Goal: Task Accomplishment & Management: Use online tool/utility

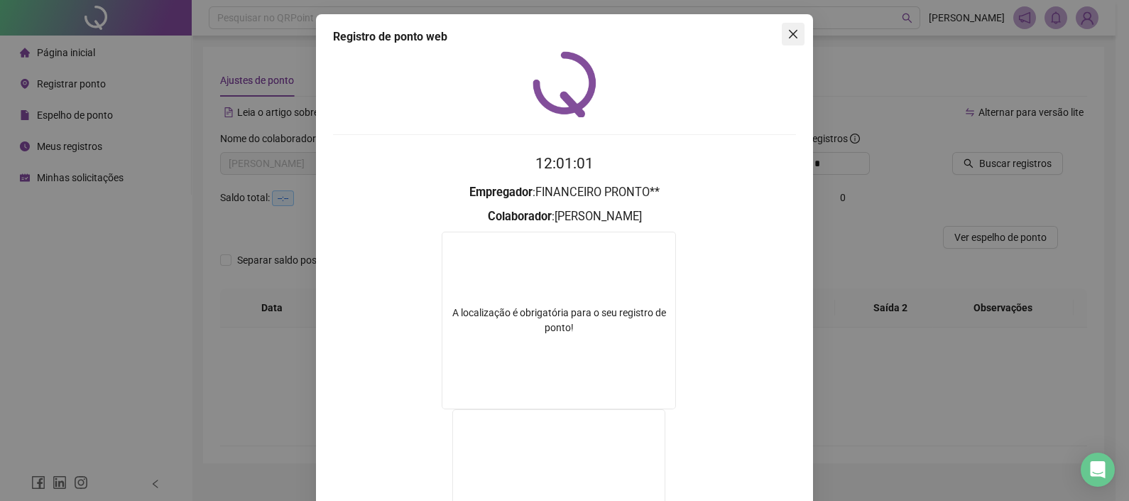
drag, startPoint x: 788, startPoint y: 28, endPoint x: 771, endPoint y: 37, distance: 19.1
click at [788, 29] on icon "close" at bounding box center [792, 33] width 11 height 11
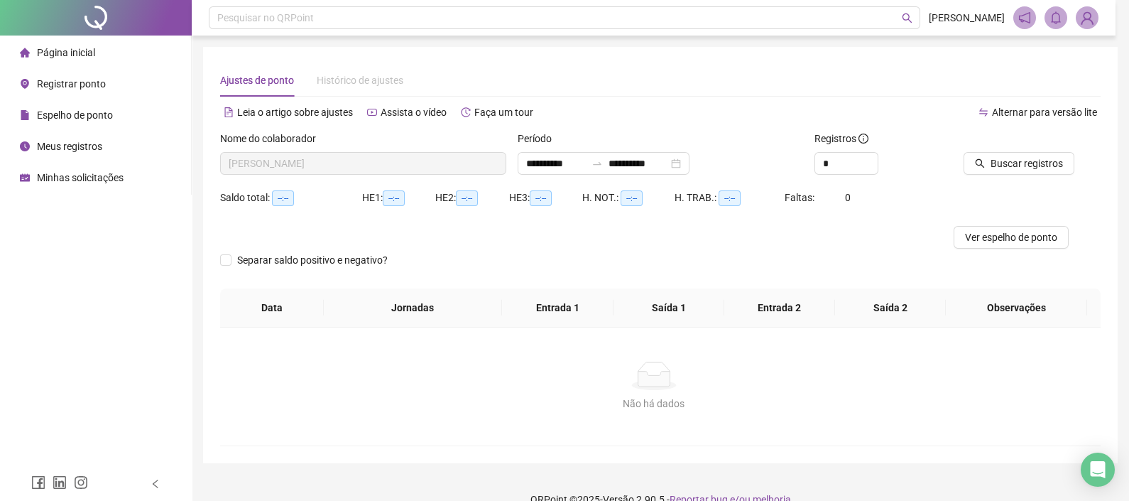
scroll to position [23, 0]
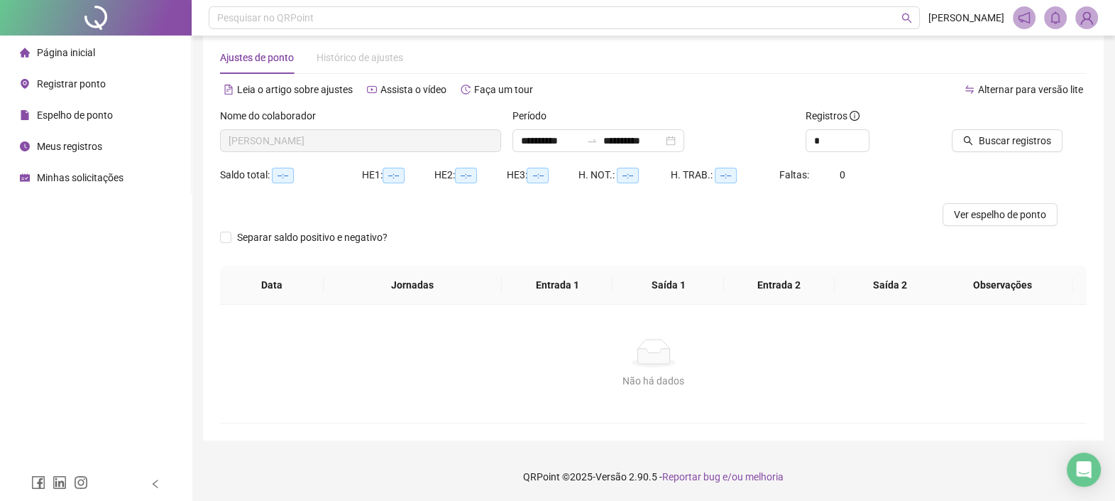
click at [89, 82] on span "Registrar ponto" at bounding box center [71, 83] width 69 height 11
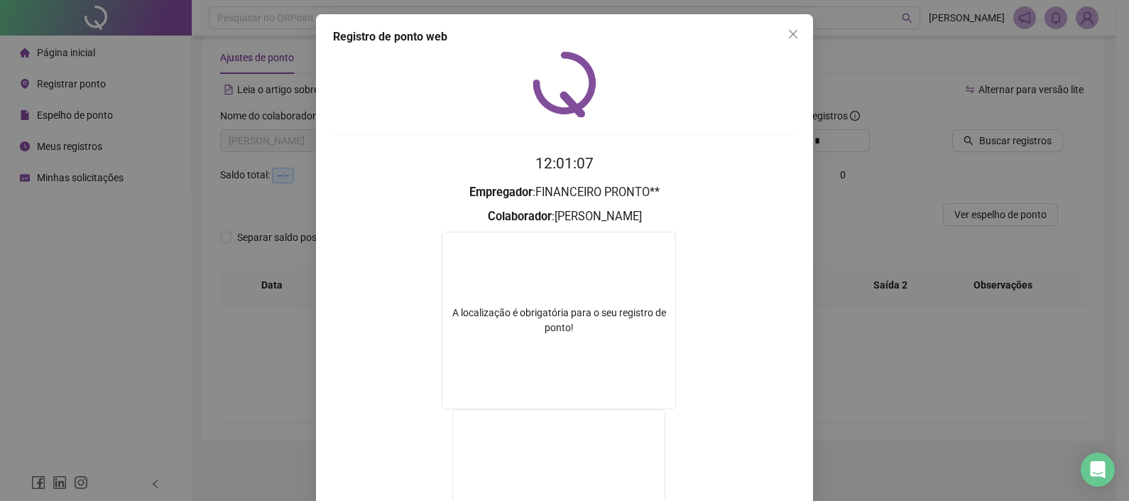
click at [785, 21] on div "Registro de ponto web 12:01:07 Empregador : FINANCEIRO PRONTO** Colaborador : […" at bounding box center [564, 341] width 497 height 654
drag, startPoint x: 795, startPoint y: 43, endPoint x: 787, endPoint y: 36, distance: 11.1
click at [795, 41] on button "Close" at bounding box center [793, 34] width 23 height 23
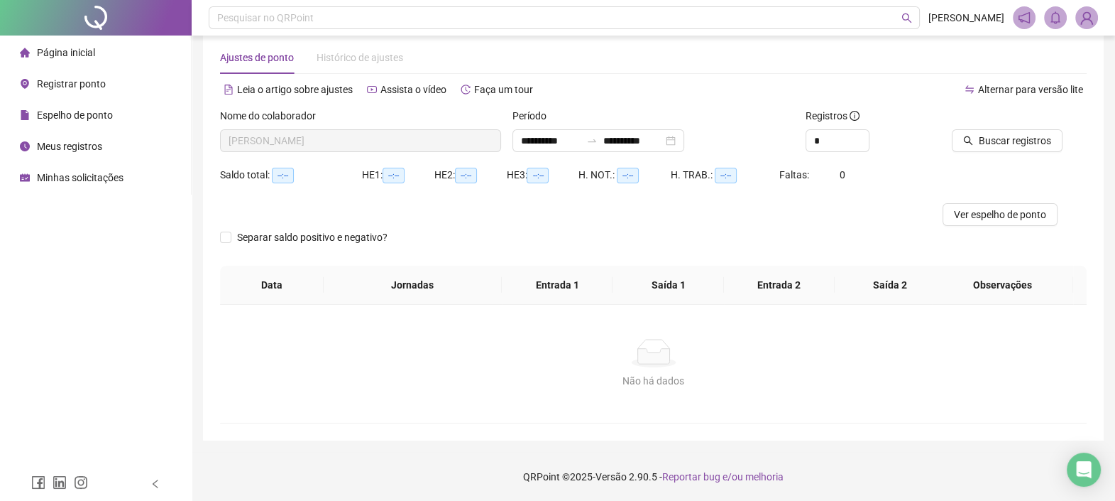
click at [112, 83] on li "Registrar ponto" at bounding box center [95, 84] width 185 height 28
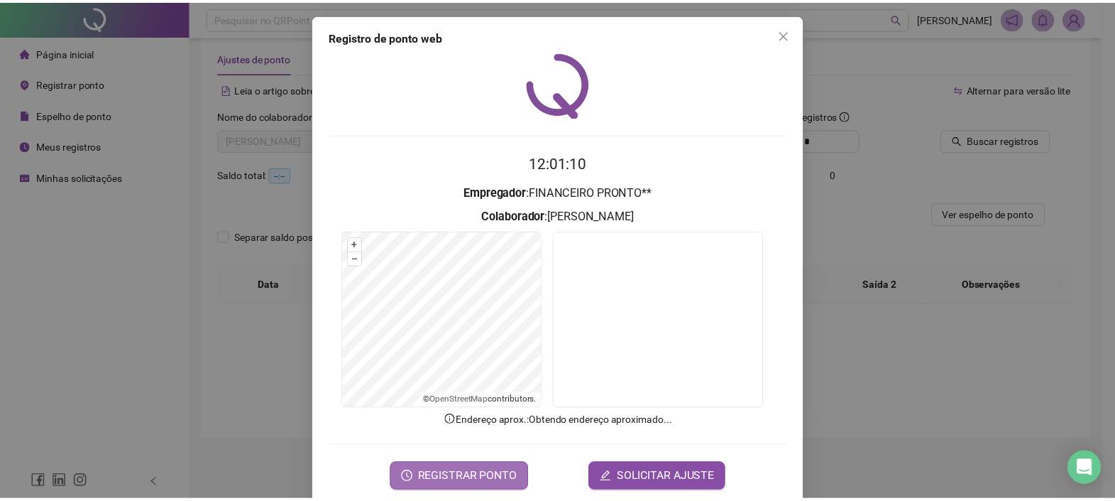
scroll to position [21, 0]
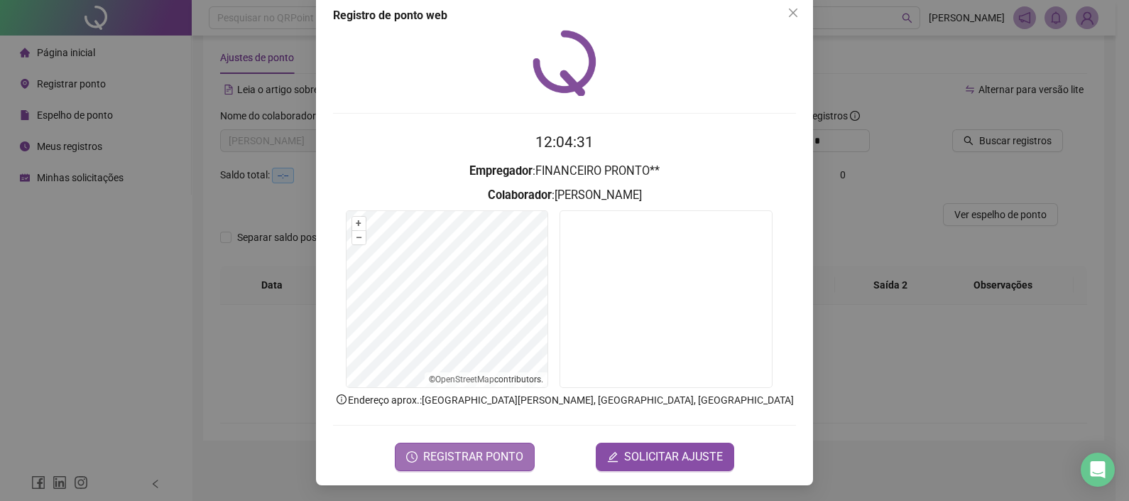
click at [463, 445] on button "REGISTRAR PONTO" at bounding box center [465, 456] width 140 height 28
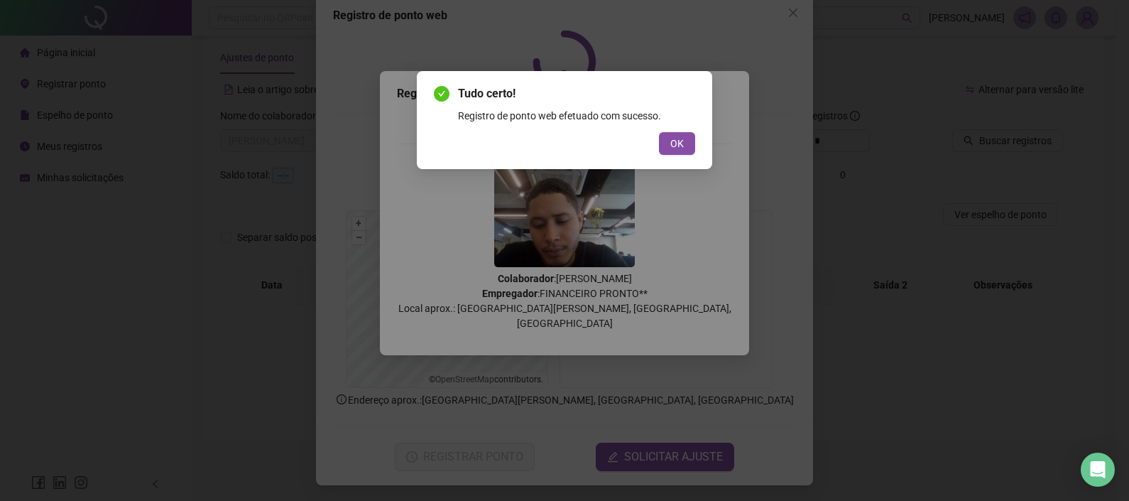
click at [638, 149] on div "OK" at bounding box center [564, 143] width 261 height 23
click at [692, 145] on button "OK" at bounding box center [677, 143] width 36 height 23
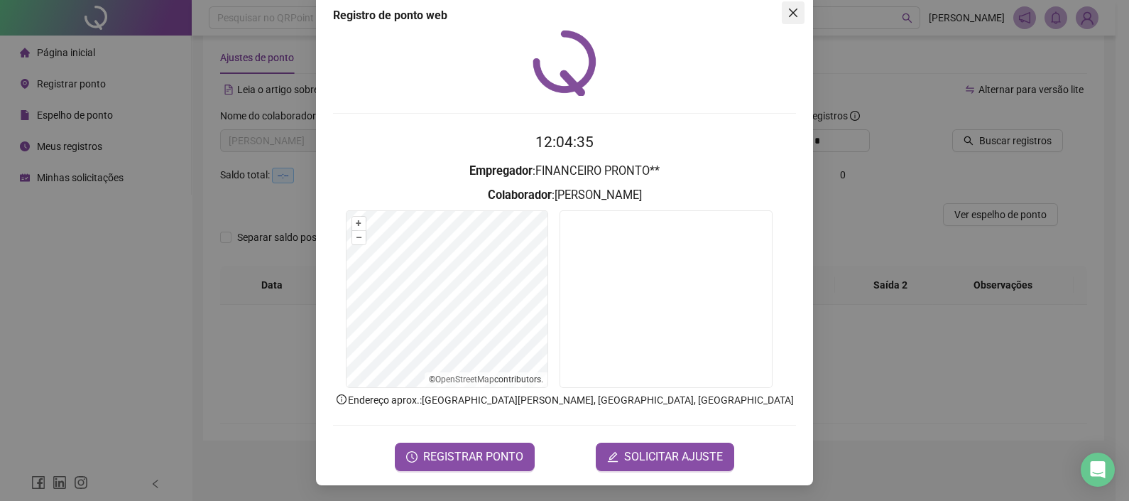
click at [787, 16] on icon "close" at bounding box center [792, 12] width 11 height 11
